Goal: Communication & Community: Connect with others

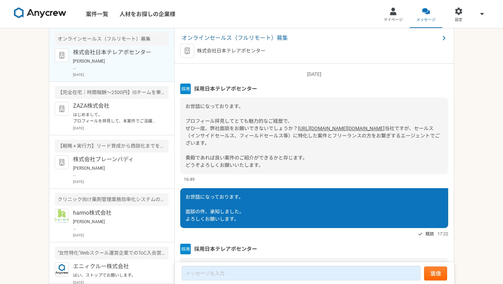
scroll to position [93, 0]
click at [136, 117] on p "はじめまして。 プロフィールを拝見して、本案件でご活躍頂けるのではと思いご連絡を差し上げました。 案件ページの内容をご確認頂き、もし条件など合致されるようでし…" at bounding box center [116, 117] width 86 height 13
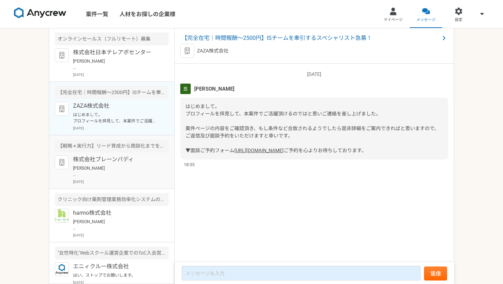
click at [109, 162] on p "株式会社ブレーンバディ" at bounding box center [116, 159] width 86 height 8
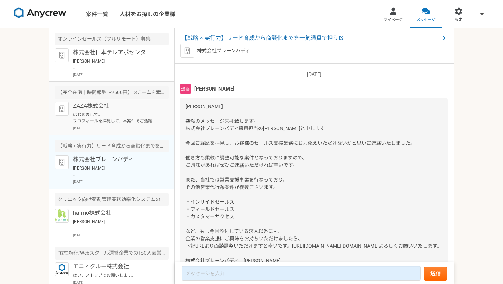
scroll to position [65, 0]
